Goal: Transaction & Acquisition: Purchase product/service

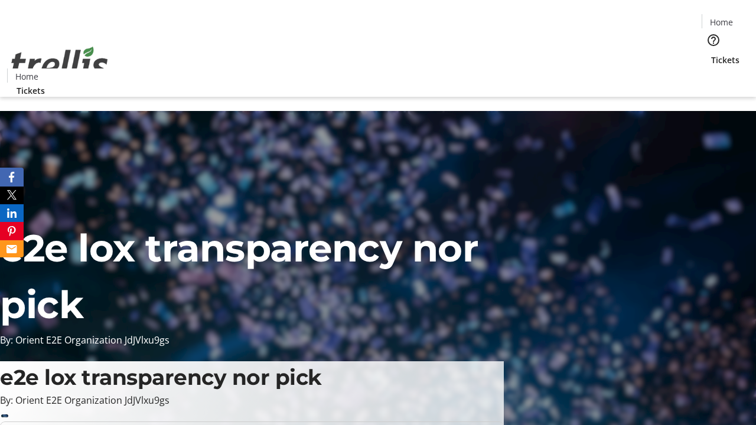
click at [711, 54] on span "Tickets" at bounding box center [725, 60] width 28 height 12
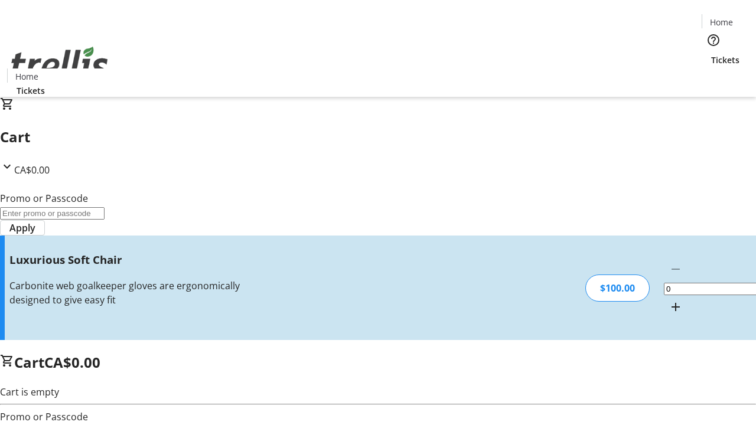
click at [668, 300] on mat-icon "Increment by one" at bounding box center [675, 307] width 14 height 14
type input "1"
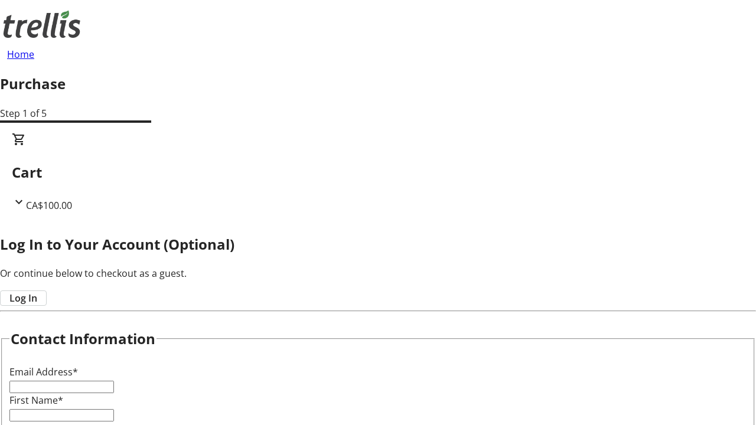
type input "FREE"
type input "[PERSON_NAME][EMAIL_ADDRESS][DOMAIN_NAME]"
type input "[PERSON_NAME]"
